Goal: Go to known website: Access a specific website the user already knows

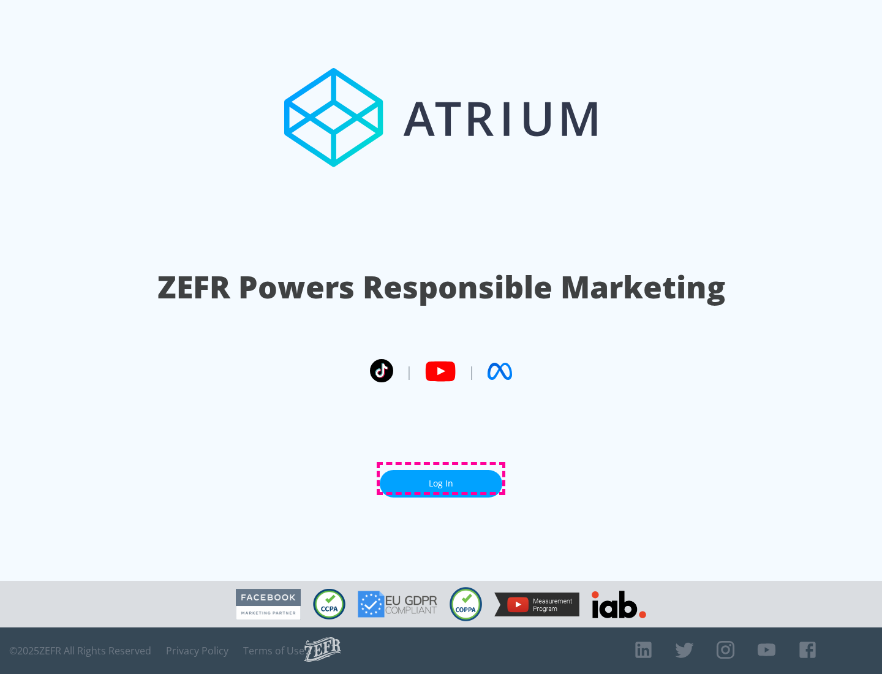
click at [441, 478] on link "Log In" at bounding box center [441, 484] width 123 height 28
